Goal: Information Seeking & Learning: Learn about a topic

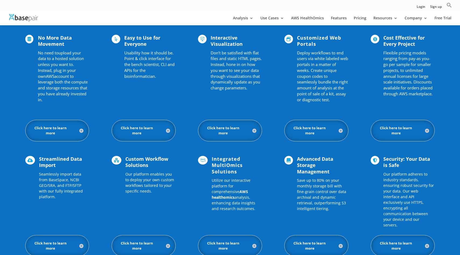
scroll to position [369, 0]
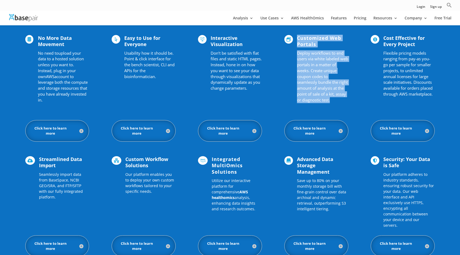
drag, startPoint x: 297, startPoint y: 37, endPoint x: 357, endPoint y: 101, distance: 87.8
click at [357, 102] on div " No More Data Movement No need to upload your data to a hosted solution unless…" at bounding box center [230, 70] width 410 height 85
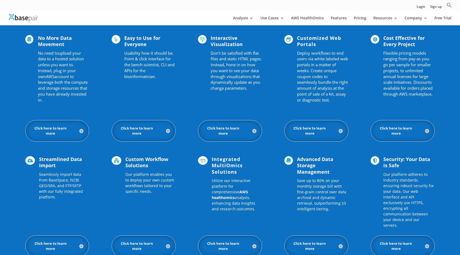
click at [349, 99] on div " No More Data Movement No need to upload your data to a hosted solution unless…" at bounding box center [230, 70] width 410 height 85
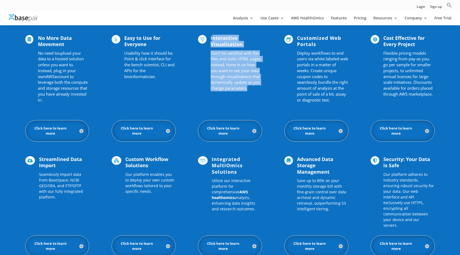
drag, startPoint x: 213, startPoint y: 38, endPoint x: 273, endPoint y: 99, distance: 86.2
click at [278, 103] on div " No More Data Movement No need to upload your data to a hosted solution unless…" at bounding box center [230, 70] width 410 height 85
click at [273, 99] on div " No More Data Movement No need to upload your data to a hosted solution unless…" at bounding box center [230, 70] width 410 height 85
drag, startPoint x: 272, startPoint y: 99, endPoint x: 205, endPoint y: 29, distance: 97.5
click at [205, 29] on div " No More Data Movement No need to upload your data to a hosted solution unless…" at bounding box center [230, 70] width 410 height 85
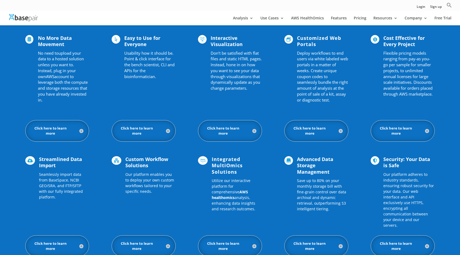
click at [124, 63] on span "Usability how it should be. Point & click interface for the bench scientist, CL…" at bounding box center [149, 64] width 50 height 29
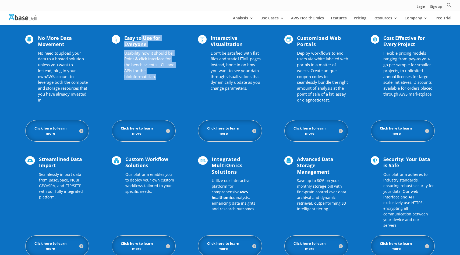
drag, startPoint x: 164, startPoint y: 89, endPoint x: 140, endPoint y: 41, distance: 53.9
click at [140, 41] on div " No More Data Movement No need to upload your data to a hosted solution unless…" at bounding box center [230, 70] width 410 height 85
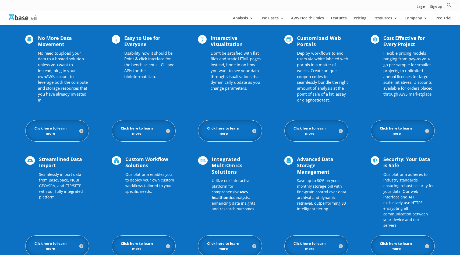
click at [157, 87] on div " No More Data Movement No need to upload your data to a hosted solution unless…" at bounding box center [230, 70] width 410 height 85
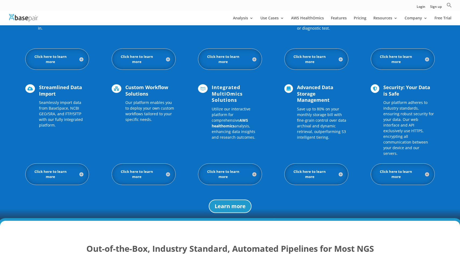
scroll to position [453, 0]
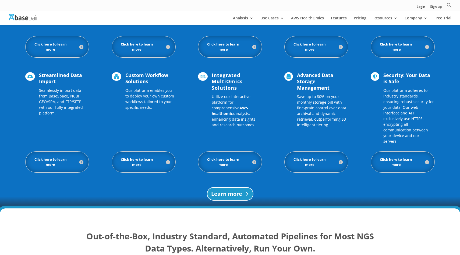
click at [231, 187] on link "Learn more" at bounding box center [230, 193] width 47 height 13
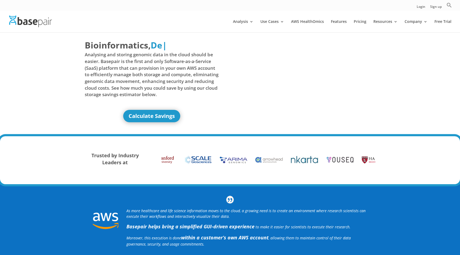
click at [271, 156] on div at bounding box center [268, 160] width 27 height 16
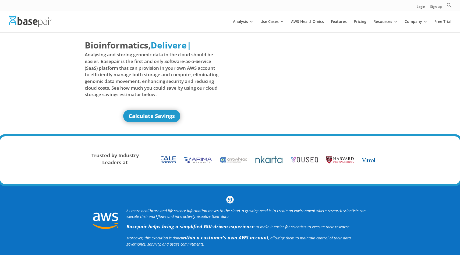
click at [249, 162] on img at bounding box center [234, 160] width 30 height 8
click at [348, 161] on img at bounding box center [340, 160] width 30 height 8
click at [316, 163] on img at bounding box center [305, 159] width 30 height 7
click at [367, 158] on img at bounding box center [376, 160] width 30 height 6
